Goal: Information Seeking & Learning: Learn about a topic

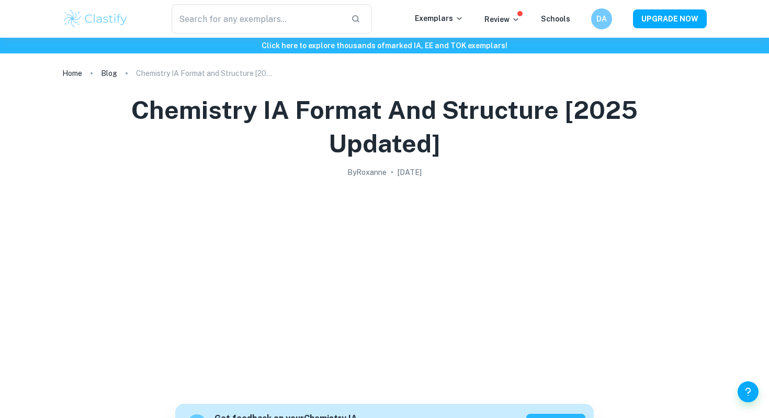
scroll to position [3343, 0]
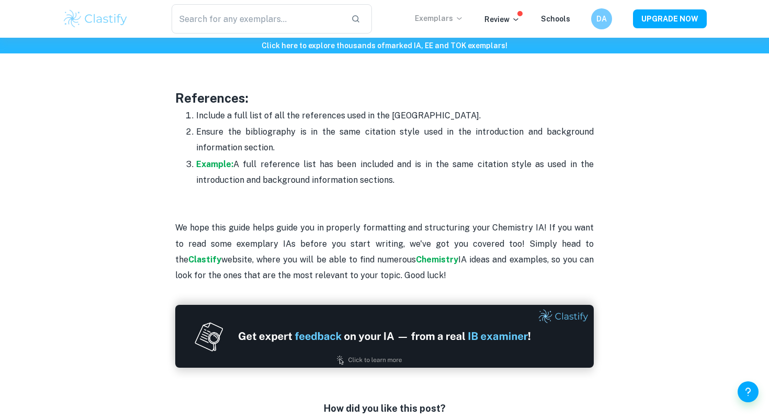
click at [430, 21] on p "Exemplars" at bounding box center [439, 19] width 49 height 12
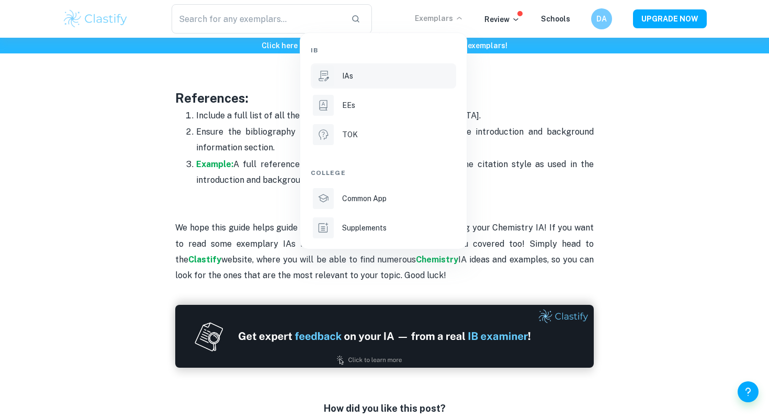
click at [390, 68] on li "IAs" at bounding box center [384, 75] width 146 height 25
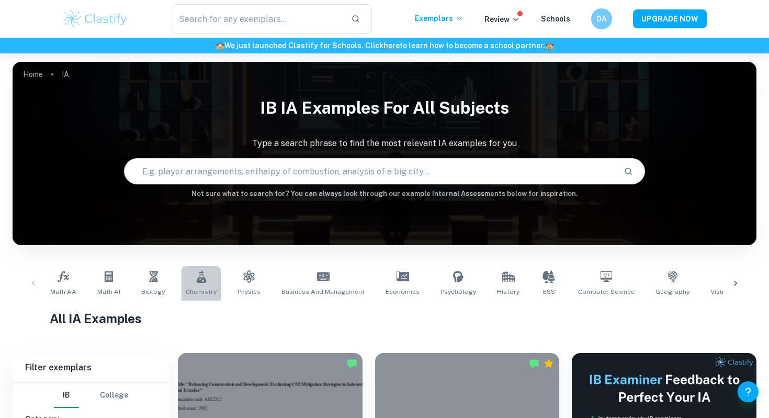
click at [197, 271] on icon at bounding box center [201, 276] width 13 height 13
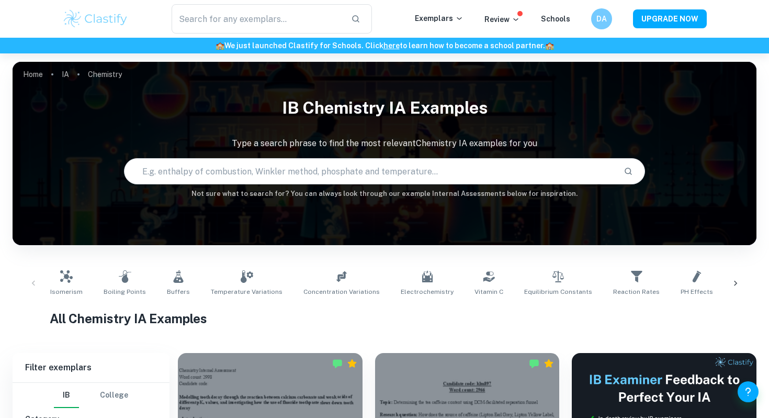
click at [221, 178] on input "text" at bounding box center [370, 170] width 490 height 29
type input "q"
type input "[PERSON_NAME]"
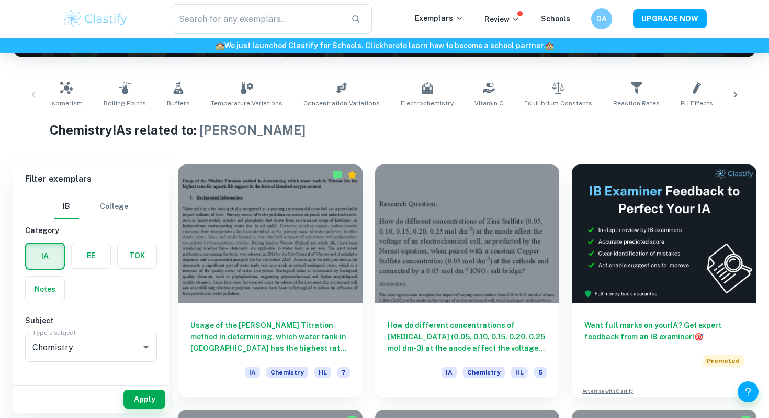
scroll to position [191, 0]
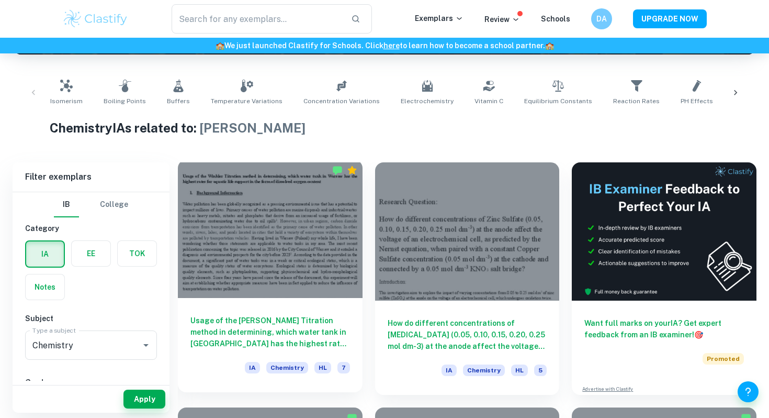
click at [247, 305] on div "Usage of the [PERSON_NAME] Titration method in determining, which water tank in…" at bounding box center [270, 345] width 185 height 94
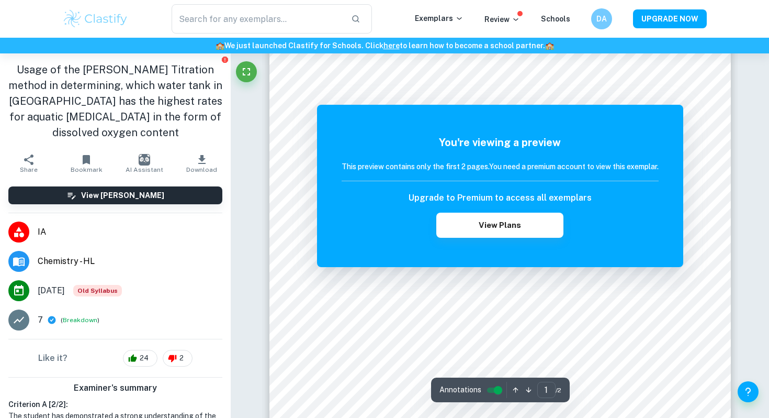
scroll to position [242, 0]
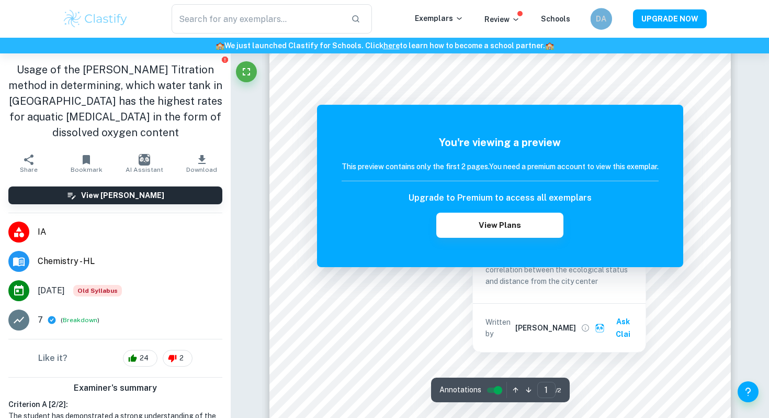
click at [594, 16] on div "DA" at bounding box center [601, 18] width 21 height 21
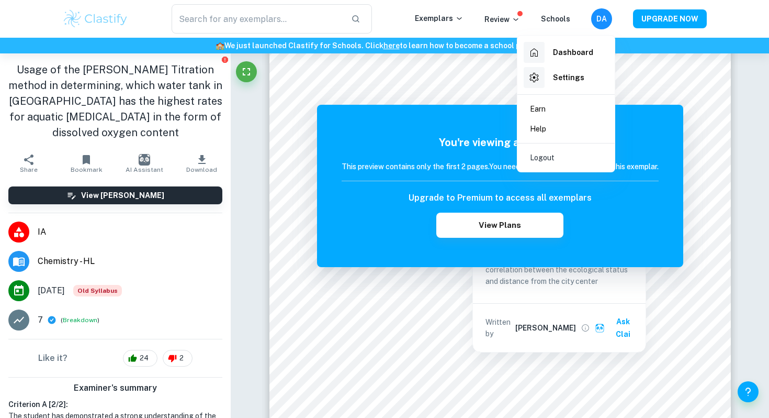
click at [601, 17] on div at bounding box center [384, 209] width 769 height 418
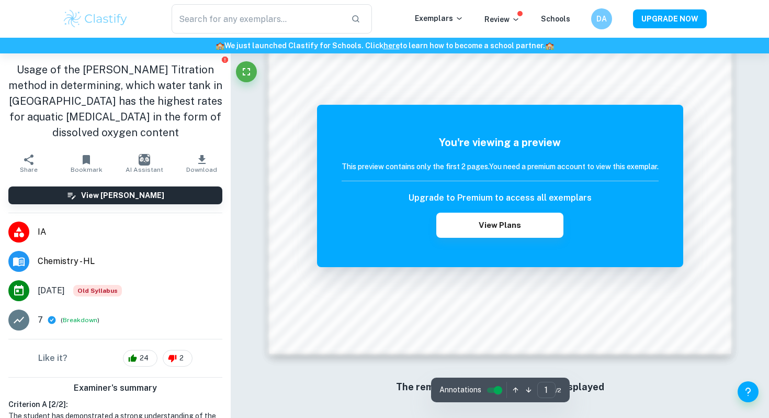
scroll to position [1028, 0]
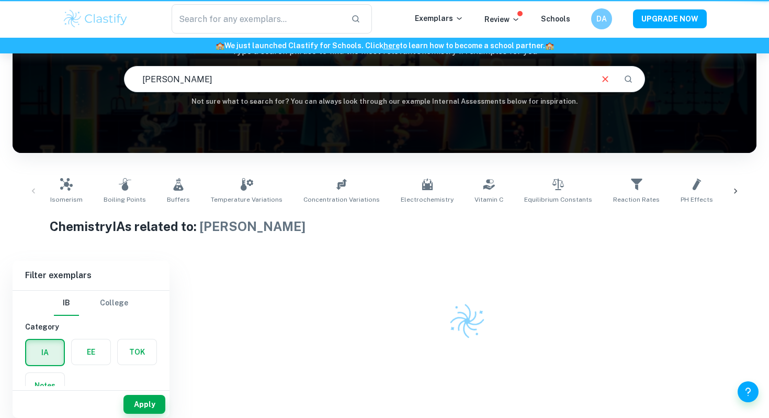
scroll to position [92, 0]
